Goal: Navigation & Orientation: Find specific page/section

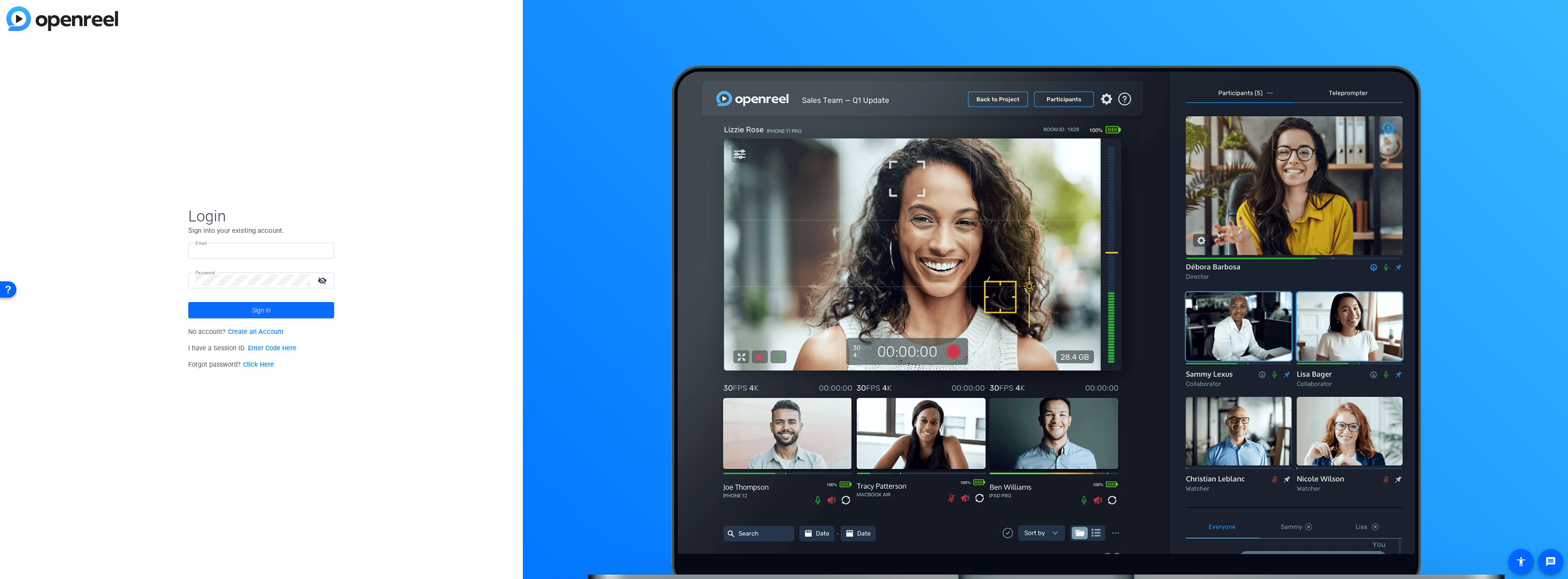
type input "[PERSON_NAME][EMAIL_ADDRESS][DOMAIN_NAME]"
click at [256, 307] on span "Sign in" at bounding box center [261, 310] width 19 height 23
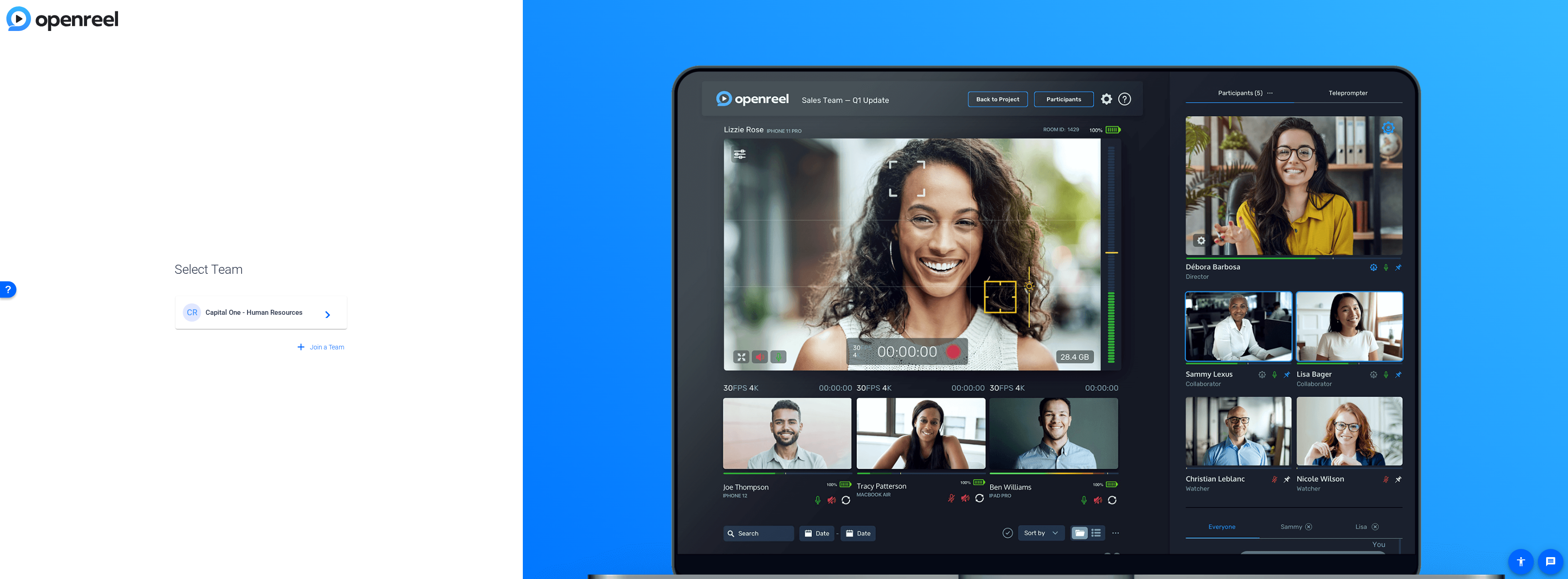
click at [275, 315] on span "Capital One - Human Resources" at bounding box center [262, 312] width 114 height 8
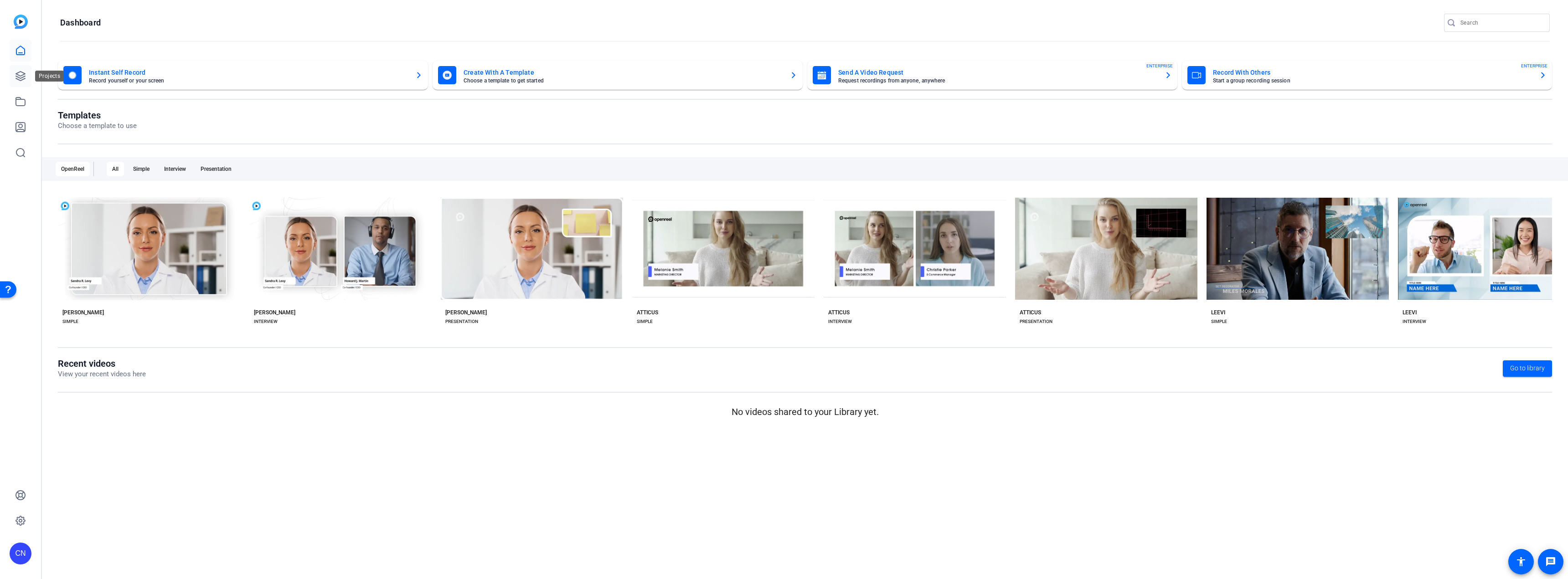
click at [17, 77] on icon at bounding box center [20, 76] width 9 height 9
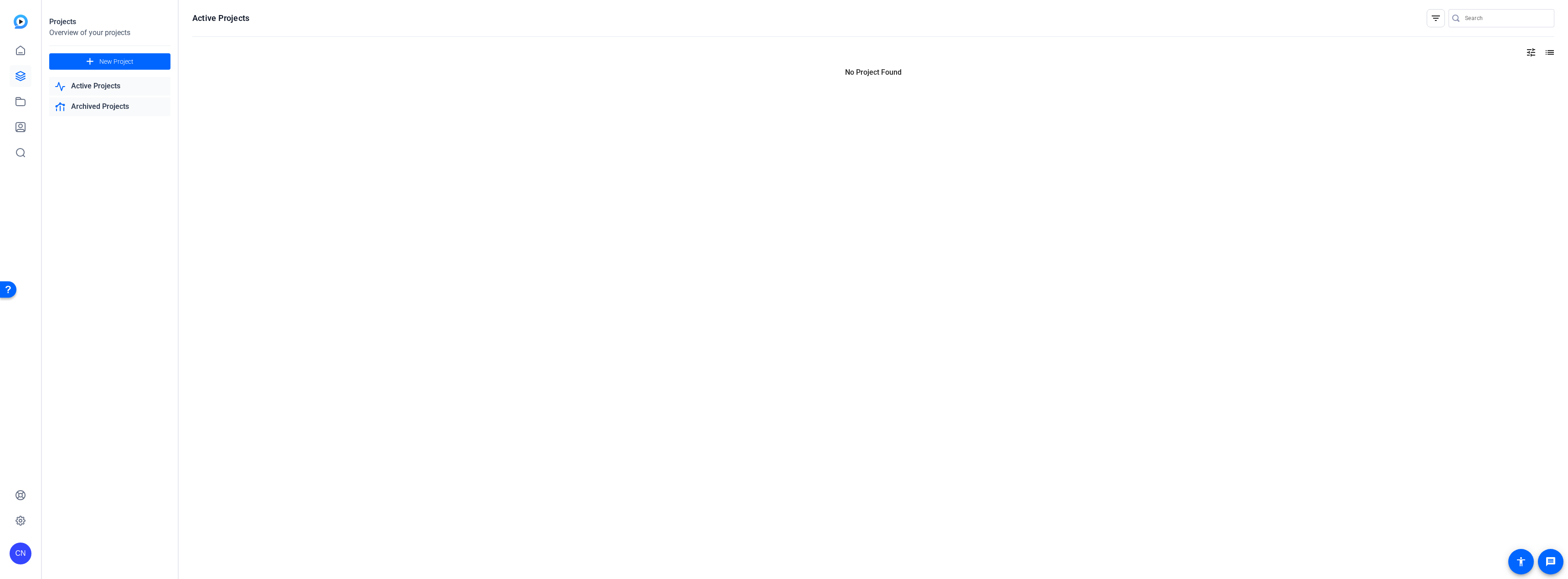
click at [110, 106] on link "Archived Projects" at bounding box center [110, 106] width 121 height 19
click at [99, 57] on link "Active Projects" at bounding box center [110, 63] width 121 height 19
click at [1435, 19] on mat-icon "filter_list" at bounding box center [1436, 18] width 11 height 11
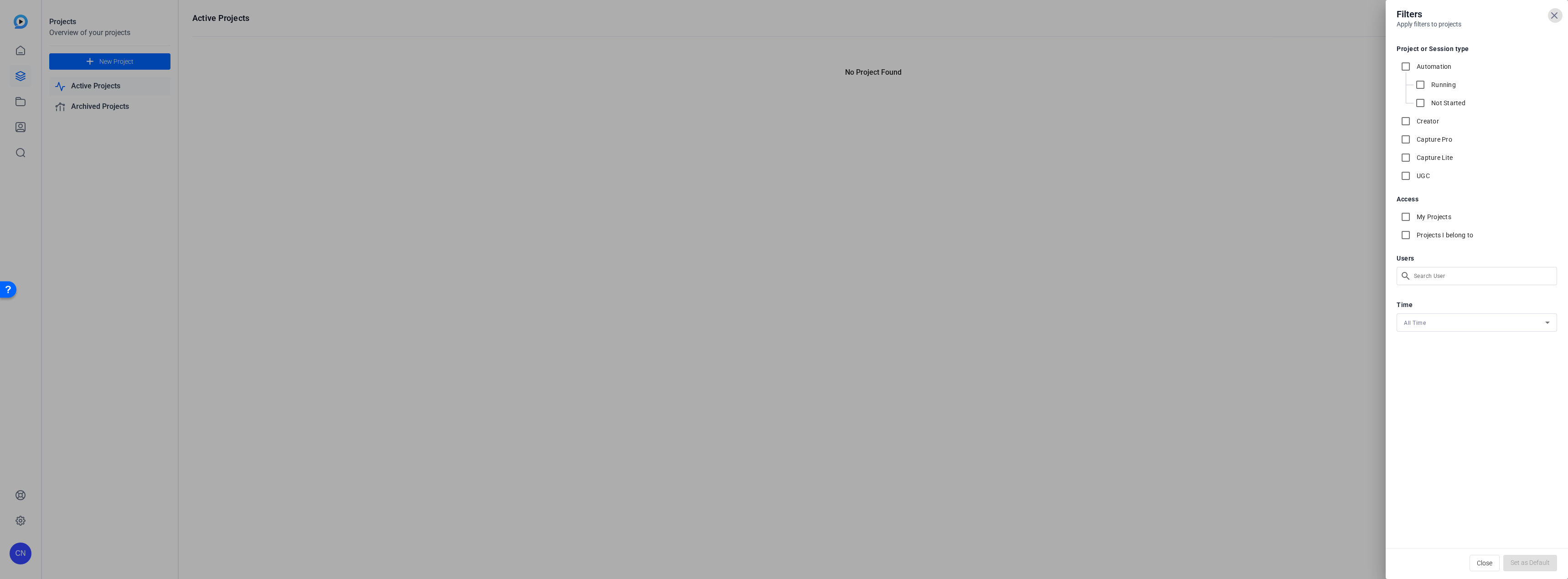
click at [1554, 13] on icon at bounding box center [1555, 15] width 11 height 11
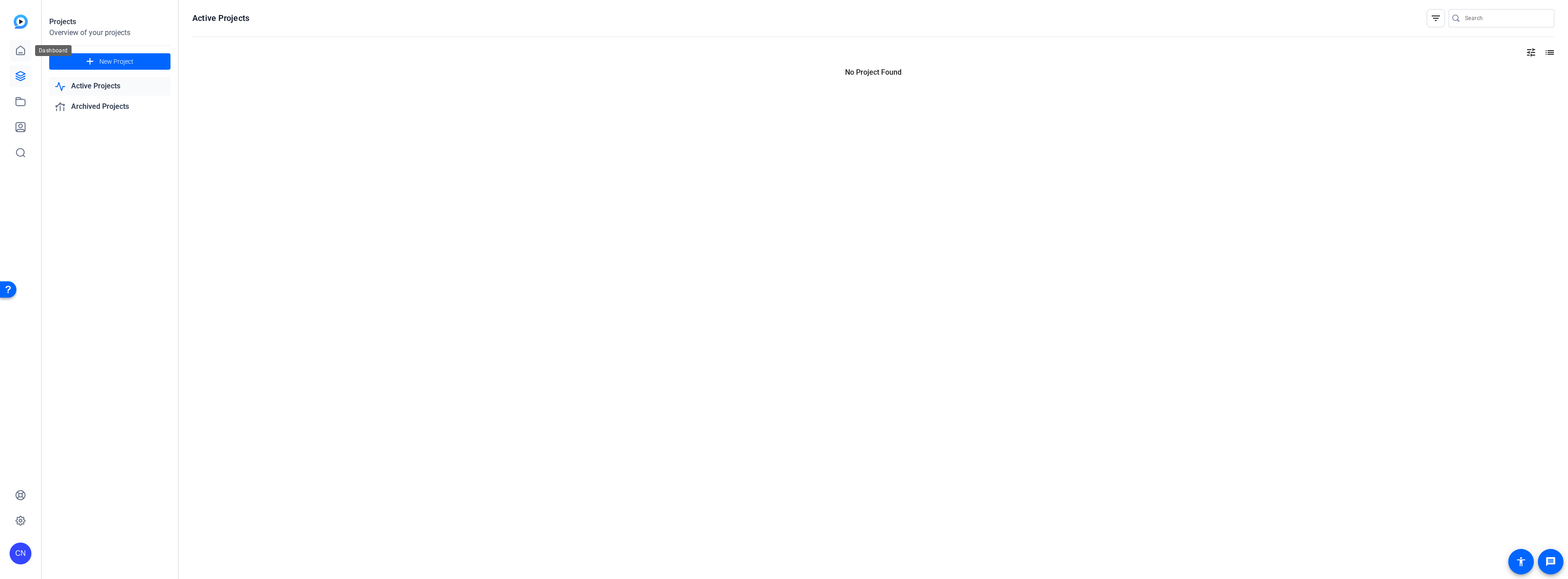
click at [26, 51] on link at bounding box center [21, 50] width 22 height 22
